Goal: Information Seeking & Learning: Learn about a topic

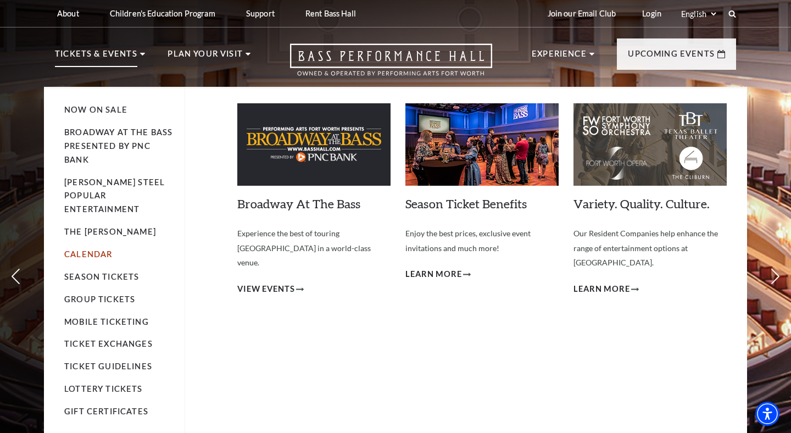
click at [104, 250] on link "Calendar" at bounding box center [88, 254] width 48 height 9
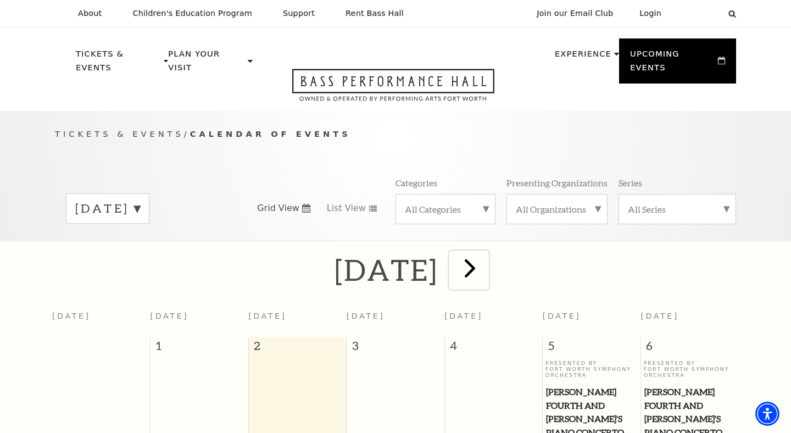
click at [486, 261] on span "next" at bounding box center [470, 267] width 31 height 31
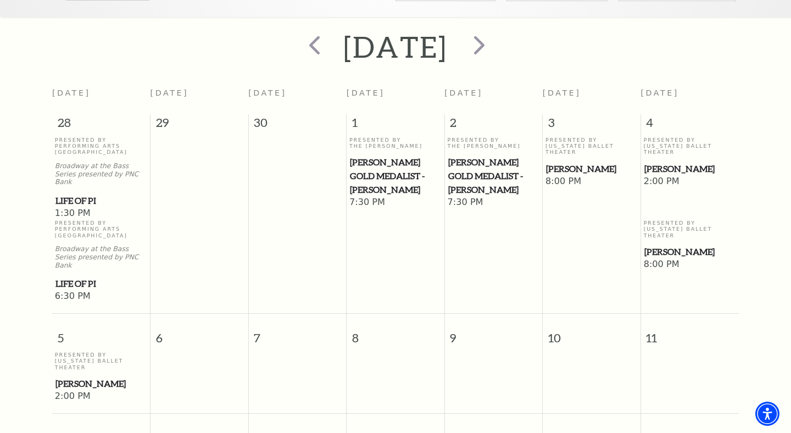
scroll to position [204, 0]
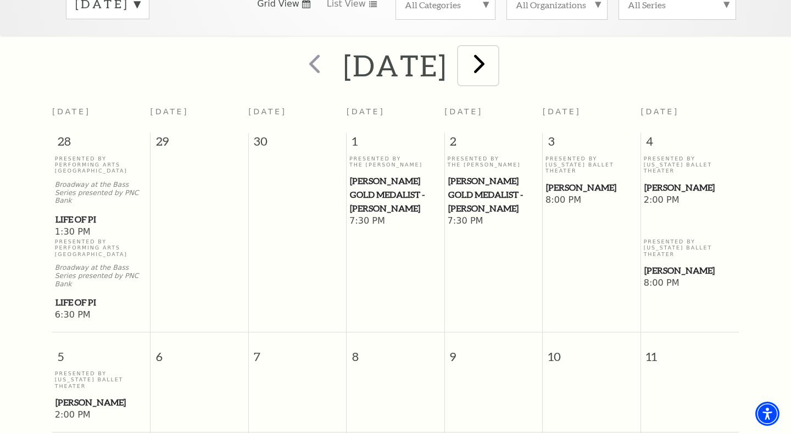
click at [495, 52] on span "next" at bounding box center [479, 63] width 31 height 31
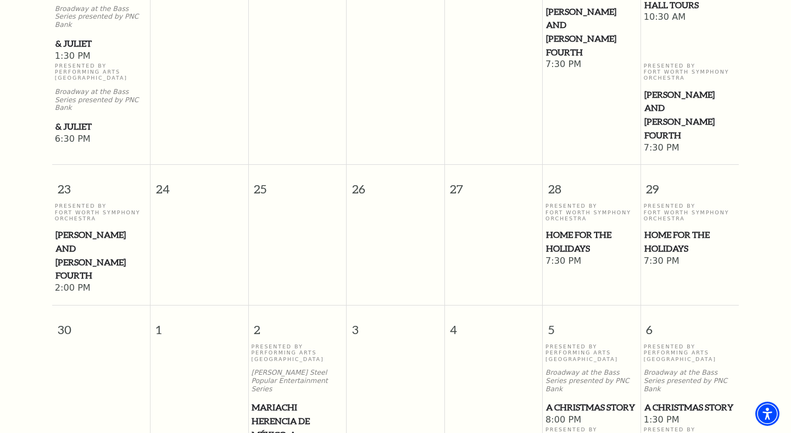
scroll to position [1053, 0]
click at [682, 400] on span "A Christmas Story" at bounding box center [691, 407] width 92 height 14
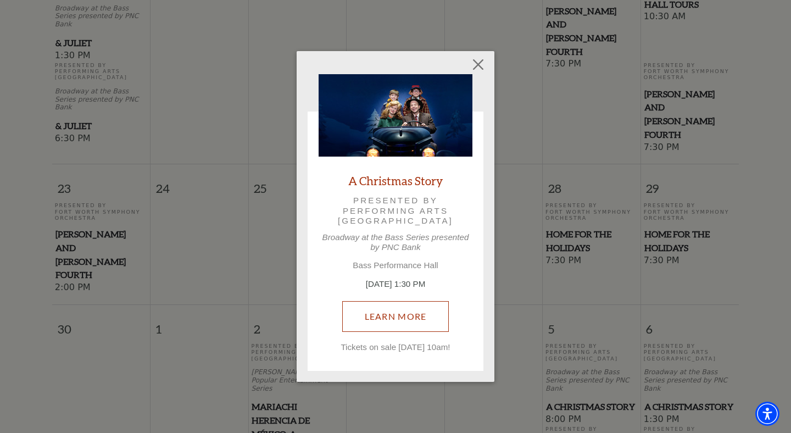
click at [412, 320] on link "Learn More" at bounding box center [395, 316] width 107 height 31
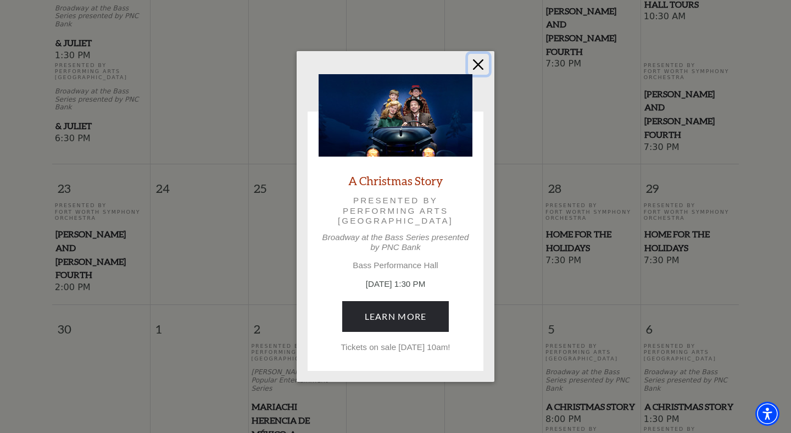
click at [482, 63] on button "Close" at bounding box center [478, 64] width 21 height 21
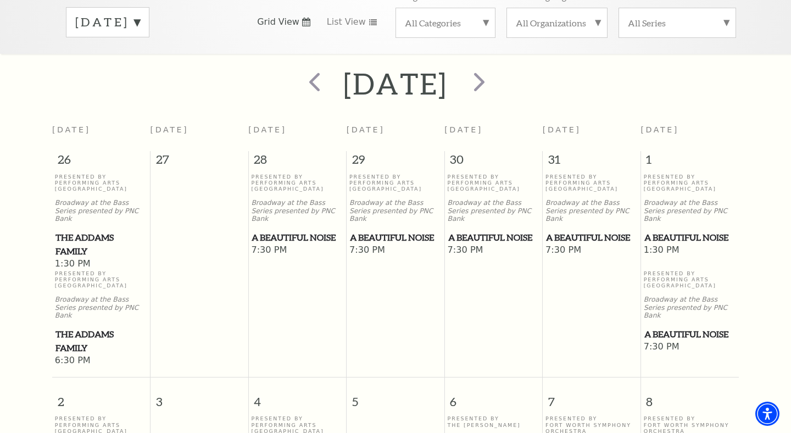
scroll to position [186, 0]
click at [601, 231] on span "A Beautiful Noise" at bounding box center [591, 238] width 91 height 14
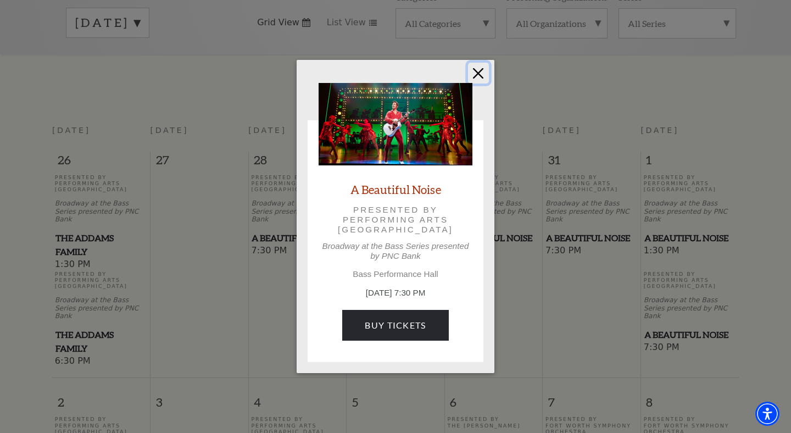
click at [479, 70] on button "Close" at bounding box center [478, 73] width 21 height 21
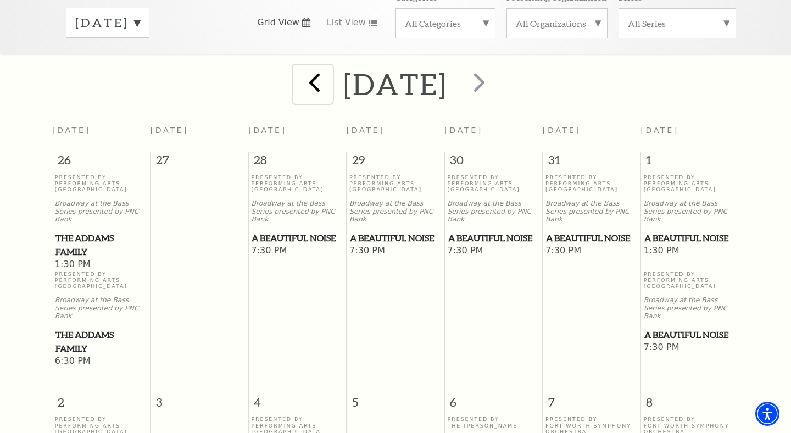
click at [299, 74] on span "prev" at bounding box center [314, 82] width 31 height 31
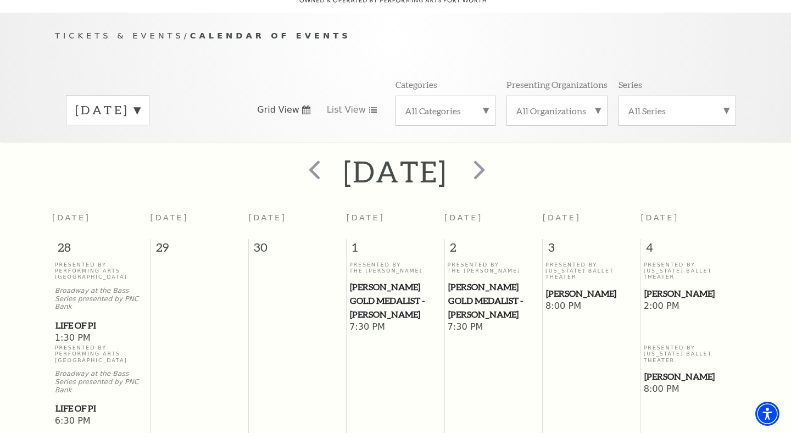
scroll to position [97, 0]
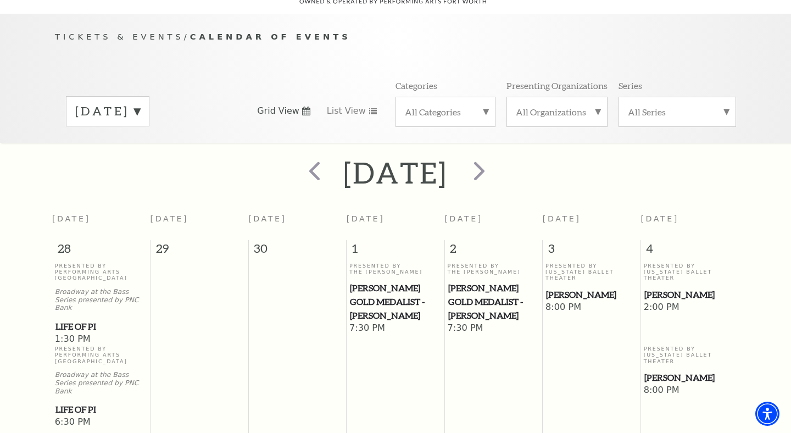
click at [576, 288] on span "[PERSON_NAME]" at bounding box center [591, 295] width 91 height 14
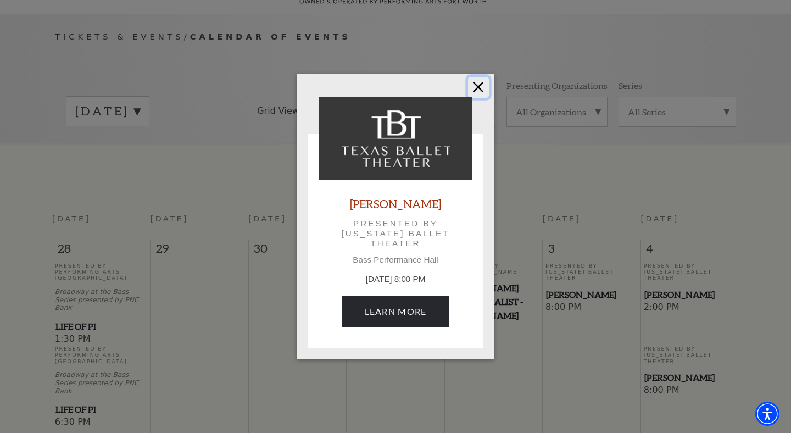
click at [481, 85] on button "Close" at bounding box center [478, 87] width 21 height 21
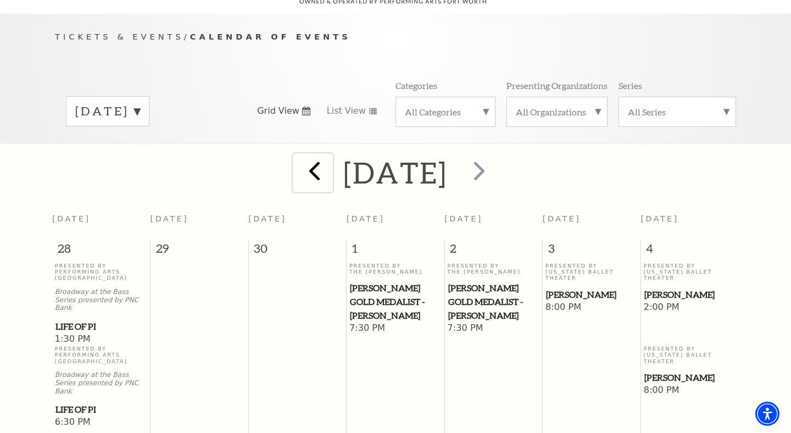
click at [299, 158] on span "prev" at bounding box center [314, 170] width 31 height 31
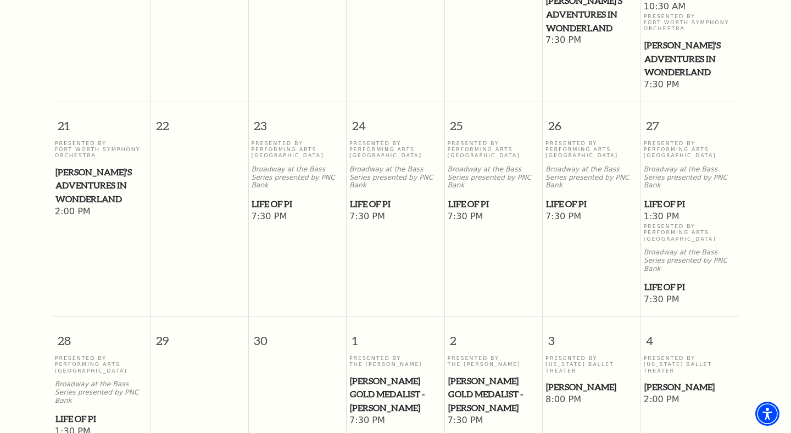
scroll to position [697, 0]
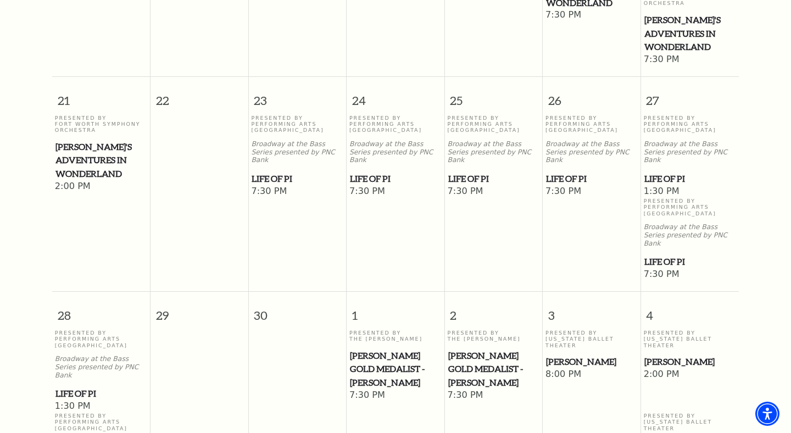
click at [483, 172] on span "Life of Pi" at bounding box center [493, 179] width 91 height 14
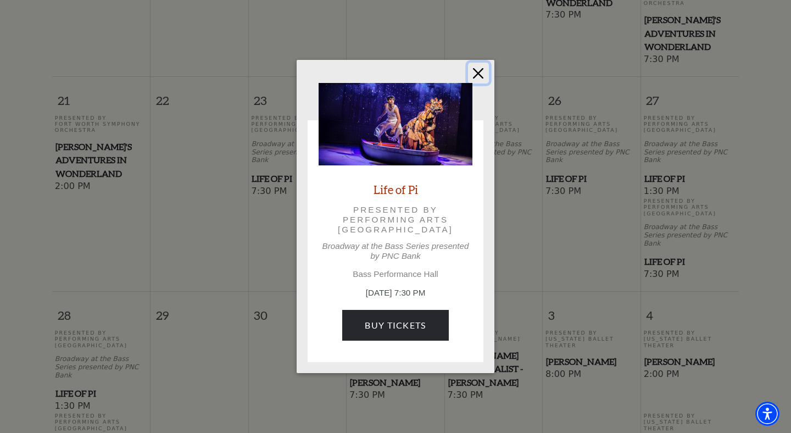
click at [486, 67] on button "Close" at bounding box center [478, 73] width 21 height 21
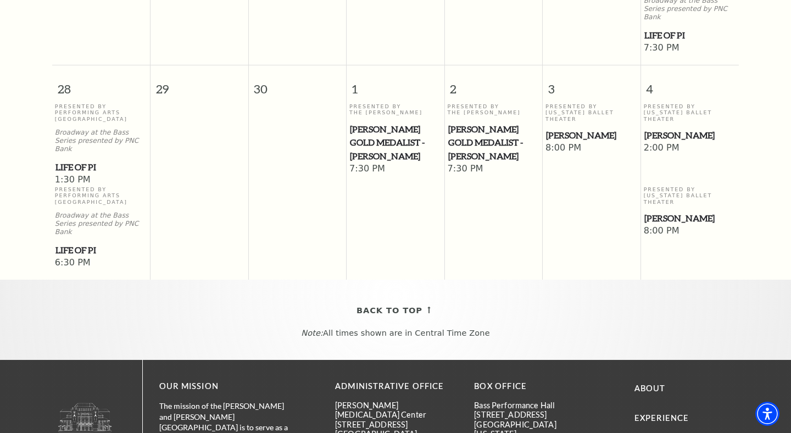
scroll to position [918, 0]
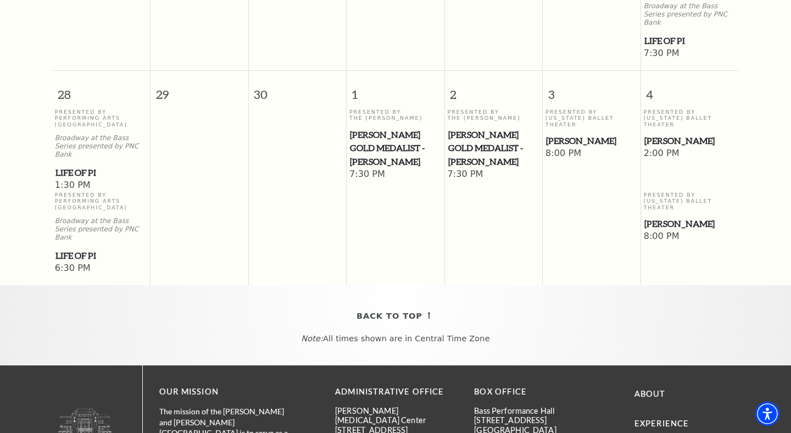
click at [477, 128] on span "Cliburn Gold Medalist - Aristo Sham" at bounding box center [493, 148] width 91 height 41
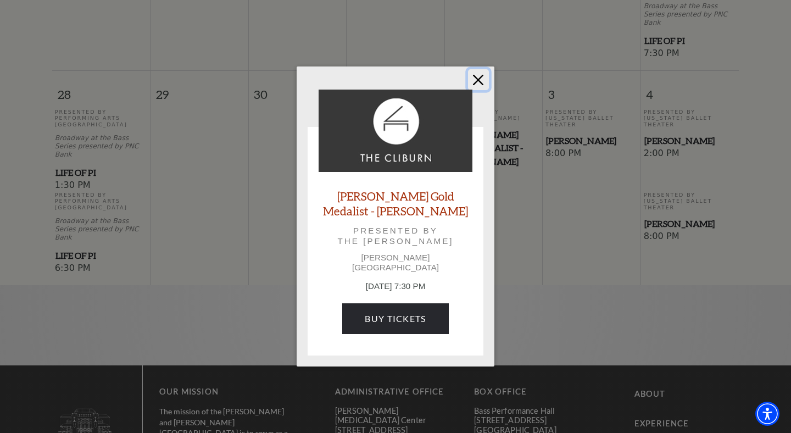
click at [479, 84] on button "Close" at bounding box center [478, 79] width 21 height 21
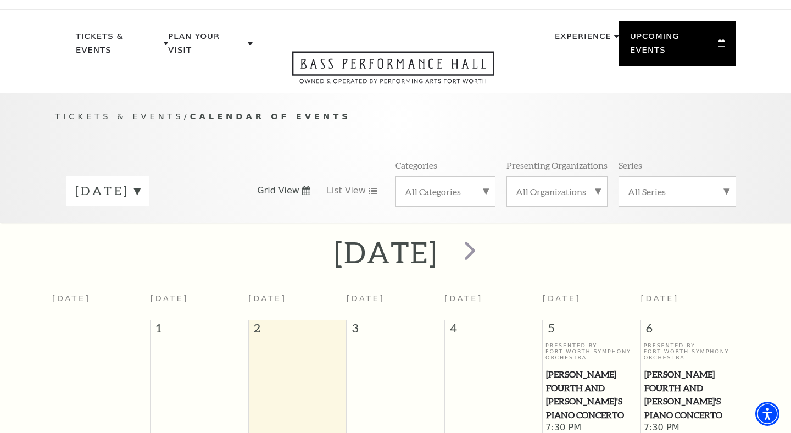
scroll to position [0, 0]
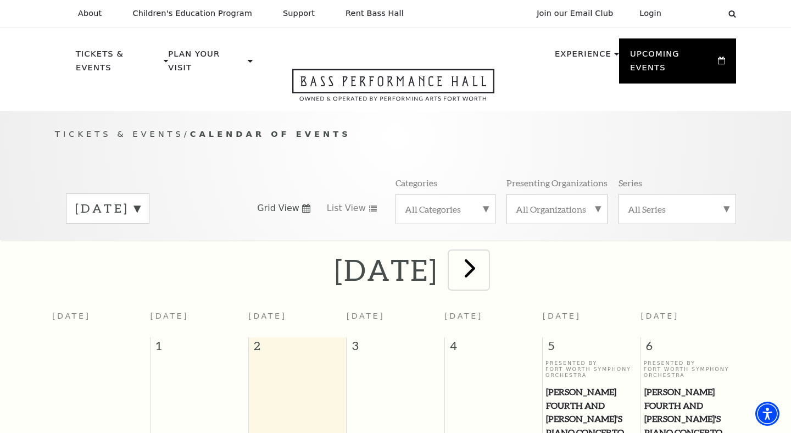
click at [486, 259] on span "next" at bounding box center [470, 267] width 31 height 31
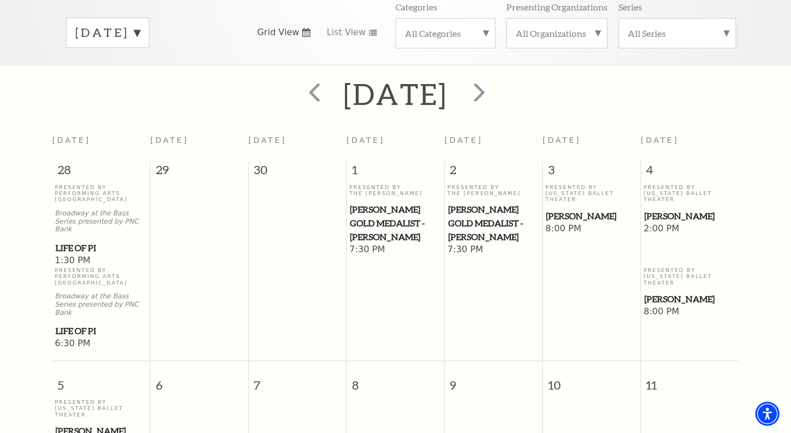
scroll to position [174, 0]
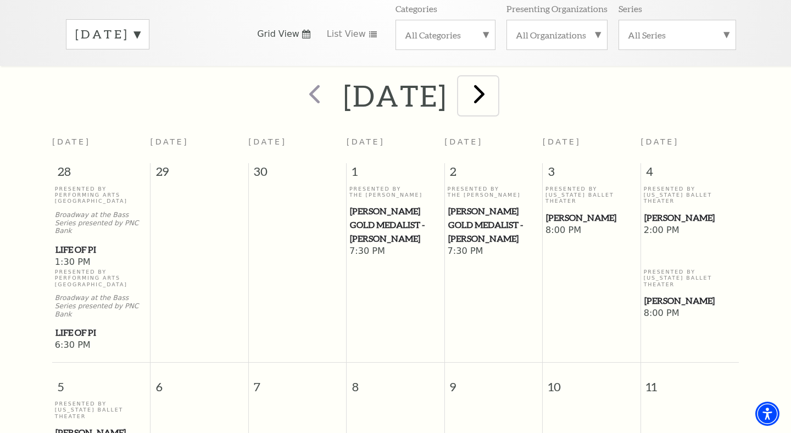
click at [495, 85] on span "next" at bounding box center [479, 93] width 31 height 31
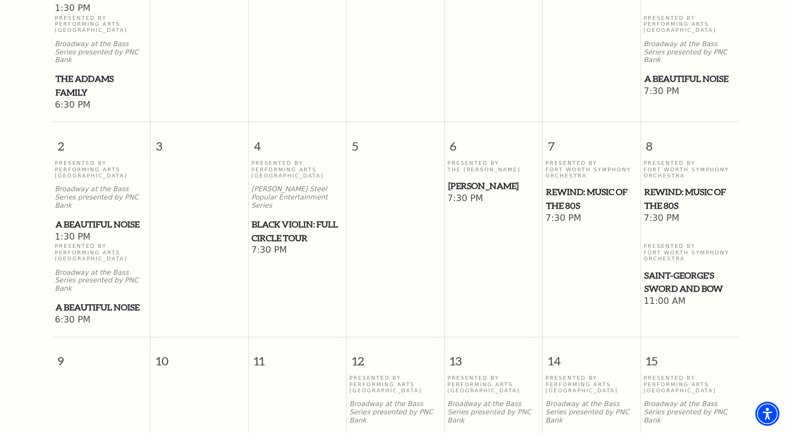
scroll to position [422, 0]
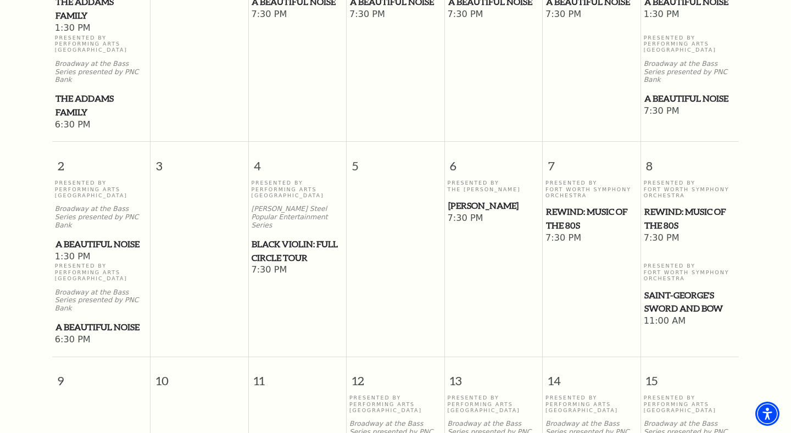
click at [662, 205] on span "REWIND: Music of the 80s" at bounding box center [691, 218] width 92 height 27
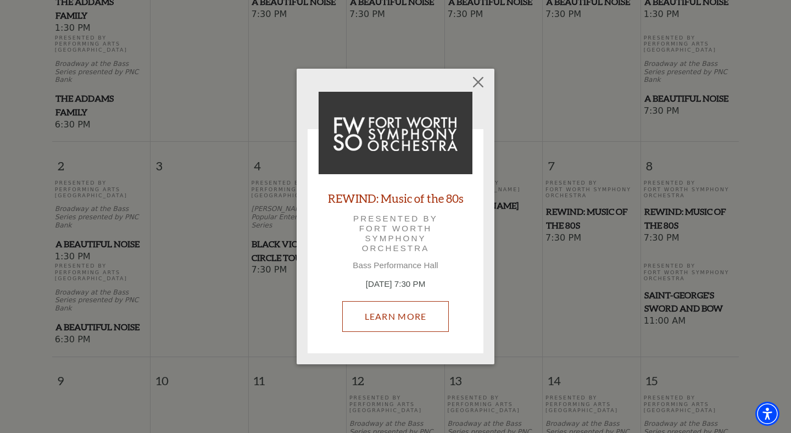
click at [414, 312] on link "Learn More" at bounding box center [395, 316] width 107 height 31
